Goal: Find specific page/section: Find specific page/section

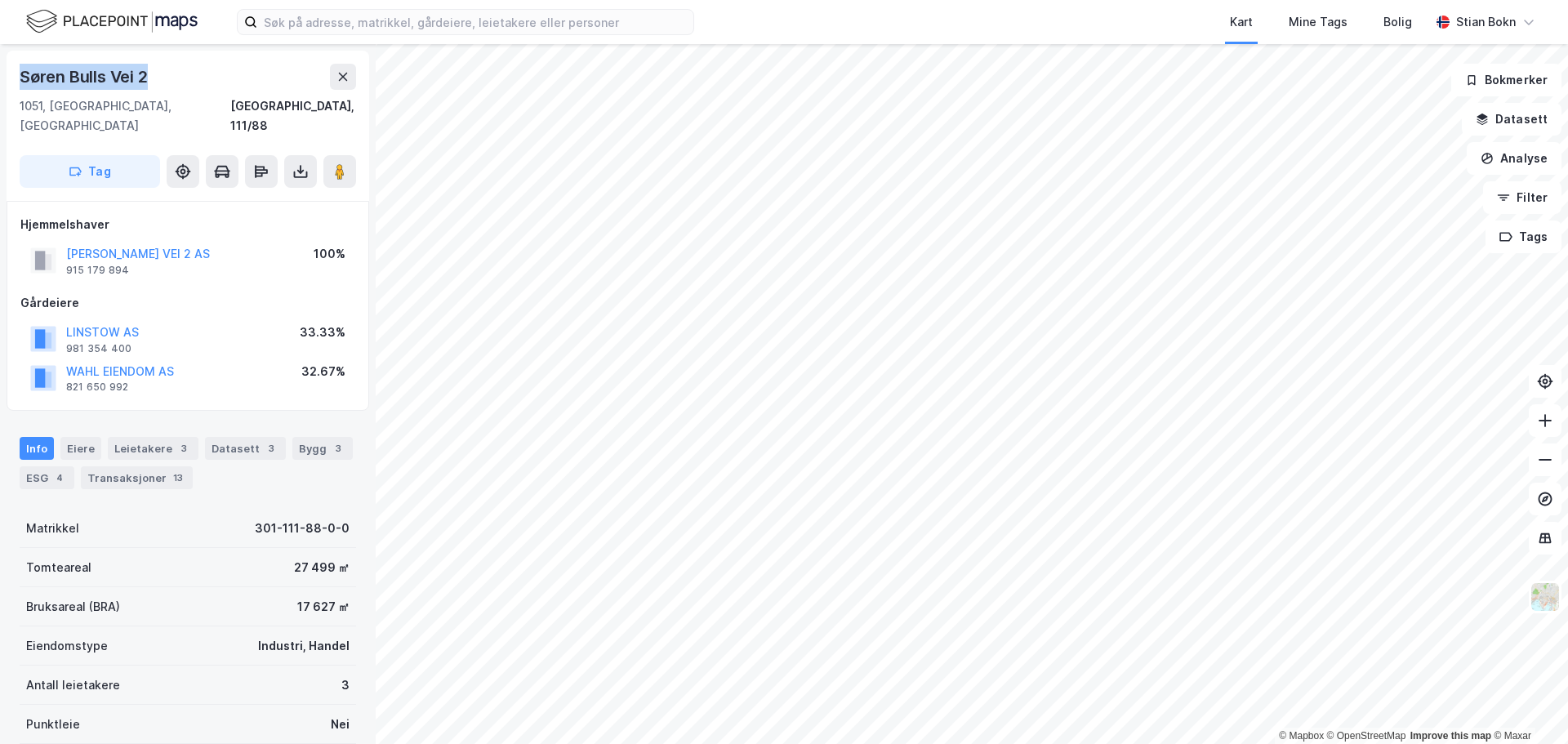
drag, startPoint x: 148, startPoint y: 79, endPoint x: 11, endPoint y: 80, distance: 137.0
click at [11, 80] on div "Søren Bulls Vei 2 1051, Oslo, Oslo Oslo, 111/88 Tag" at bounding box center [187, 125] width 363 height 151
copy div "Søren Bulls Vei 2"
